Goal: Check status

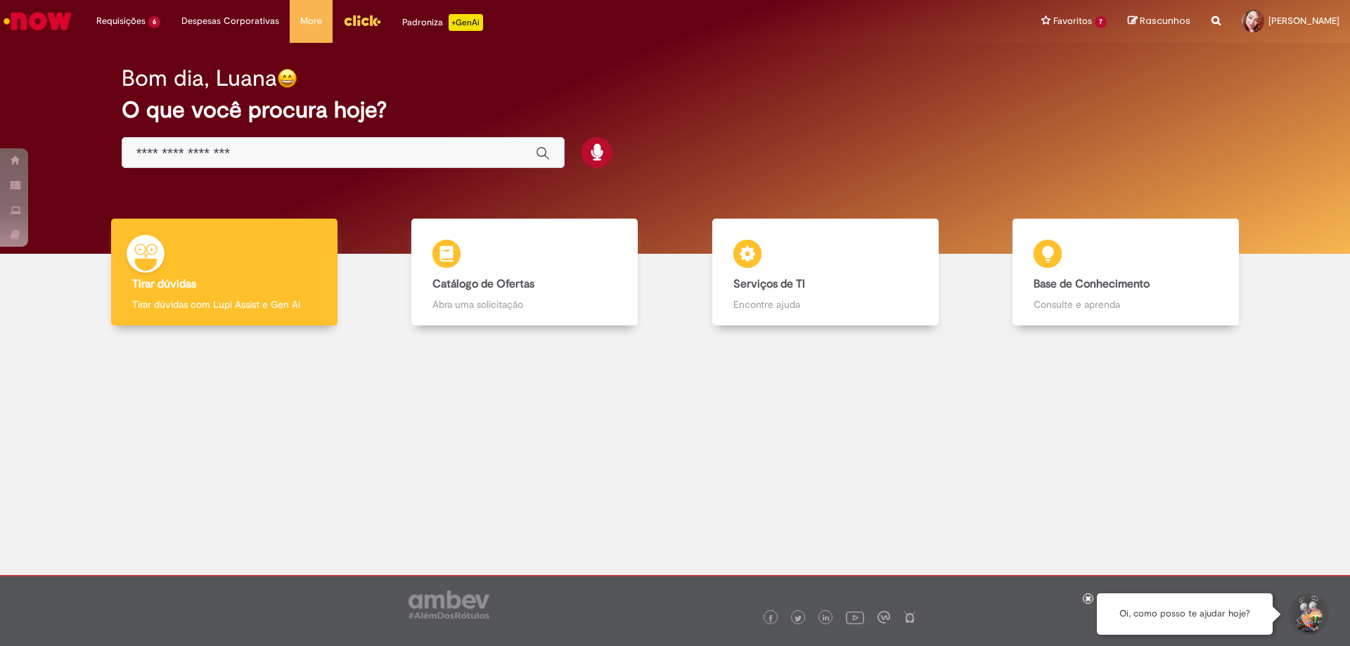
click at [475, 93] on div "Bom dia, Luana O que você procura hoje?" at bounding box center [675, 118] width 1156 height 120
click at [358, 20] on img "Menu Cabeçalho" at bounding box center [362, 20] width 38 height 21
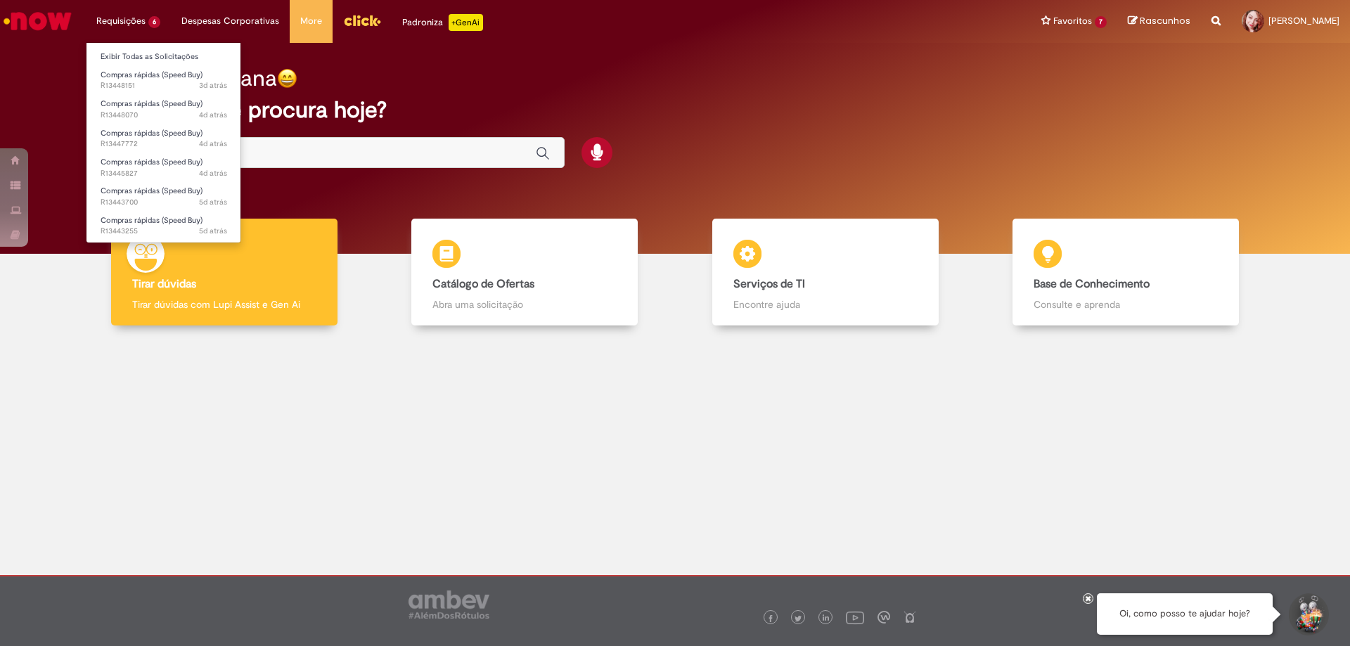
click at [131, 20] on li "Requisições 6 Exibir Todas as Solicitações Compras rápidas (Speed Buy) 3d atrás…" at bounding box center [128, 21] width 85 height 42
click at [129, 54] on link "Exibir Todas as Solicitações" at bounding box center [163, 56] width 155 height 15
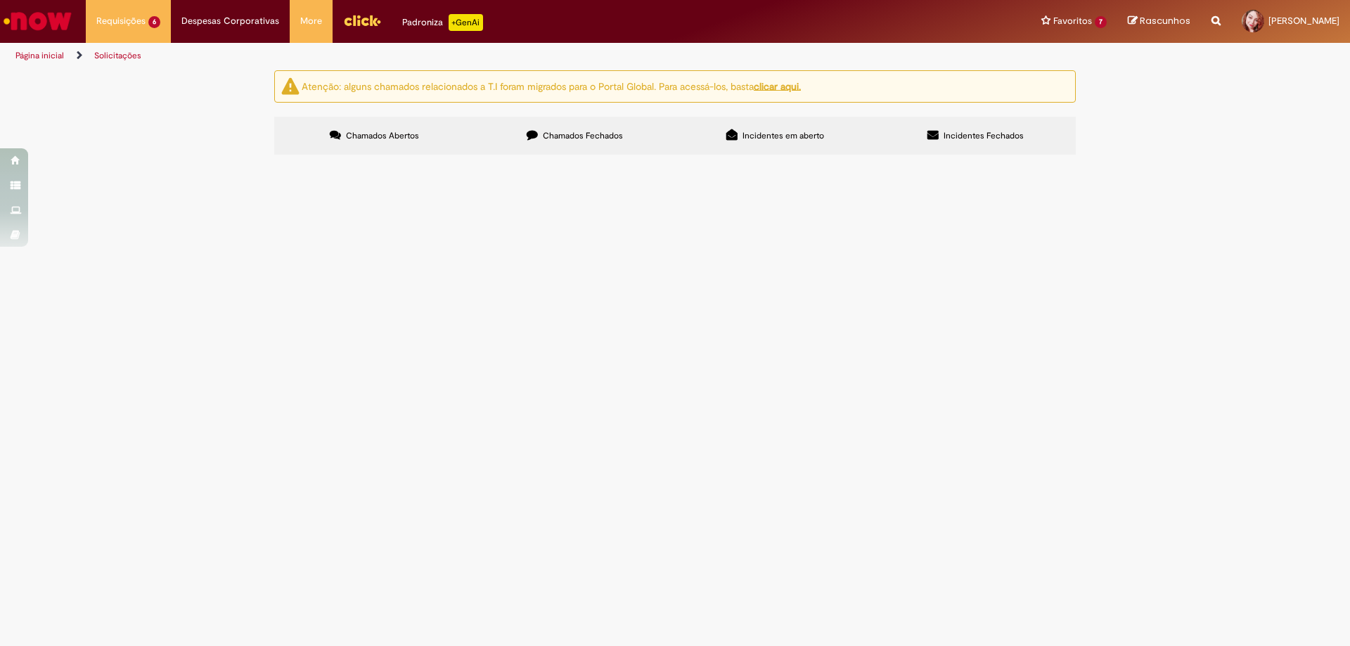
click at [0, 0] on div at bounding box center [0, 0] width 0 height 0
click at [569, 138] on span "Chamados Fechados" at bounding box center [583, 135] width 80 height 11
click at [0, 0] on span "R13448911" at bounding box center [0, 0] width 0 height 0
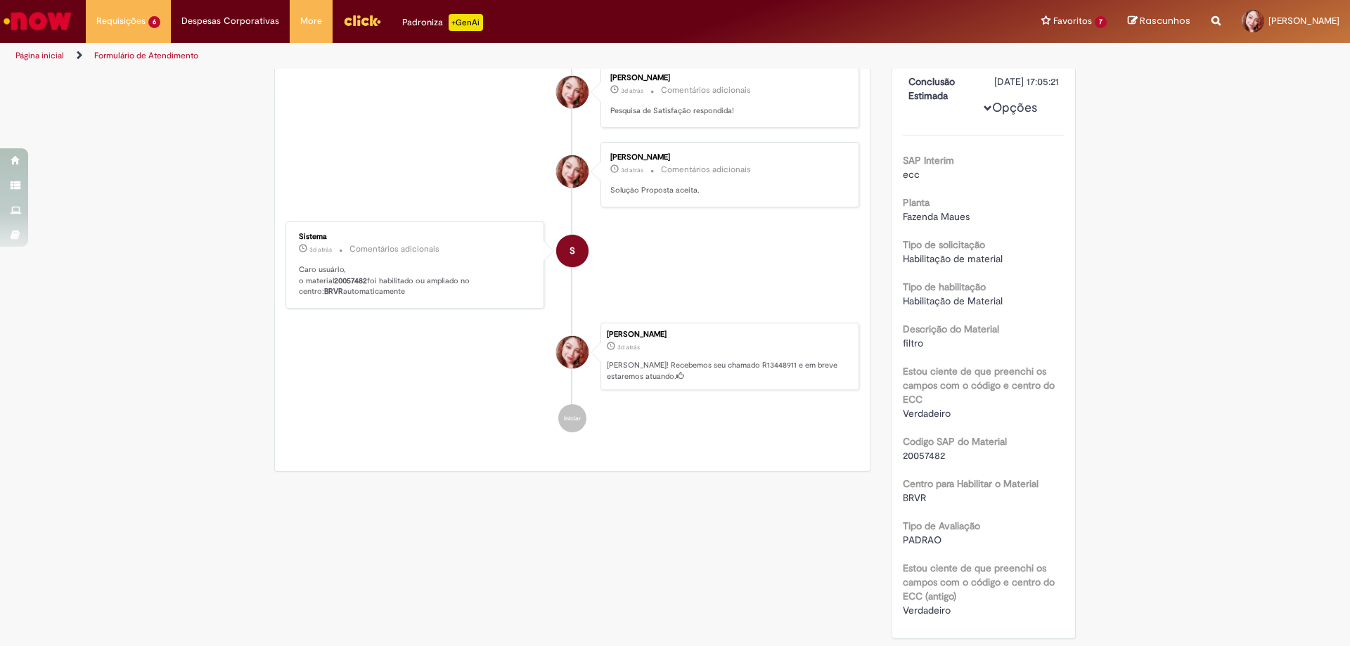
scroll to position [155, 0]
